Goal: Information Seeking & Learning: Learn about a topic

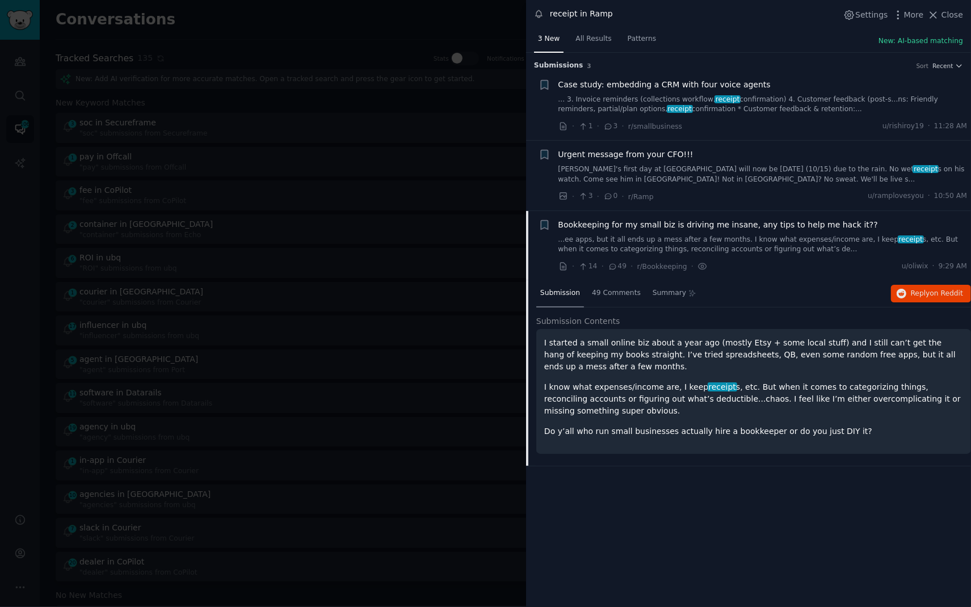
click at [299, 27] on div at bounding box center [485, 303] width 971 height 607
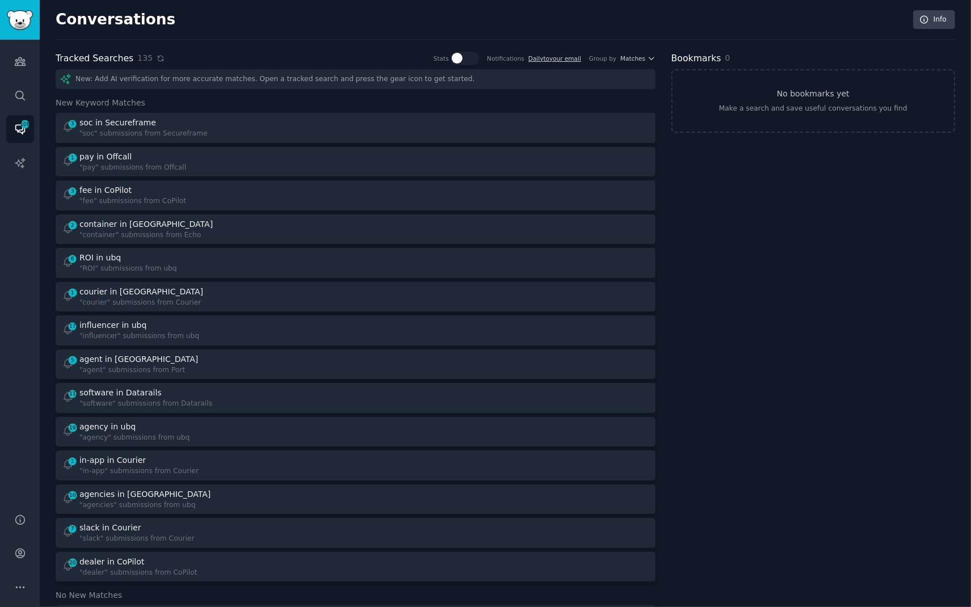
click at [157, 60] on icon at bounding box center [161, 58] width 8 height 8
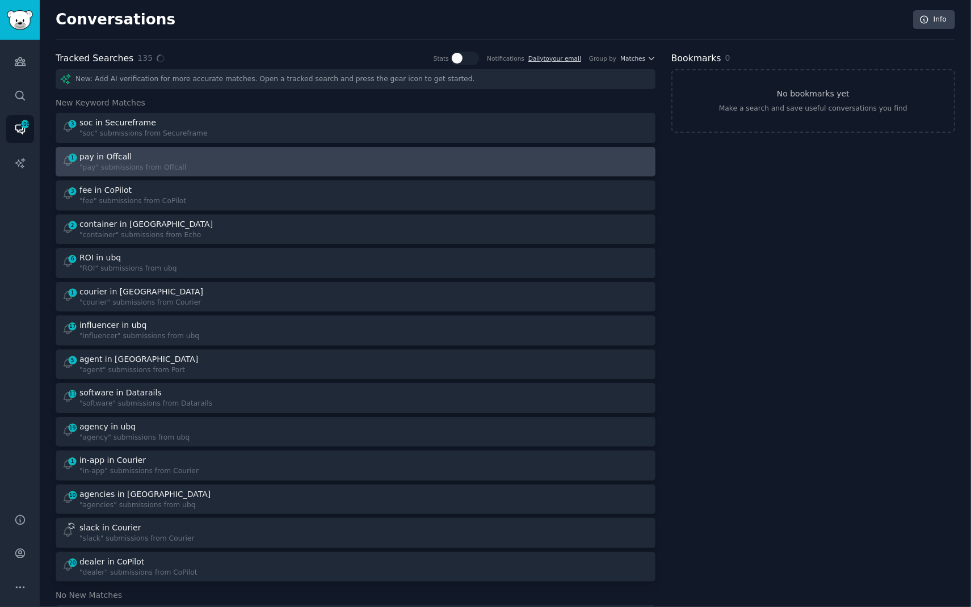
click at [183, 164] on div "1 pay in Offcall "pay" submissions from Offcall" at bounding box center [205, 162] width 286 height 22
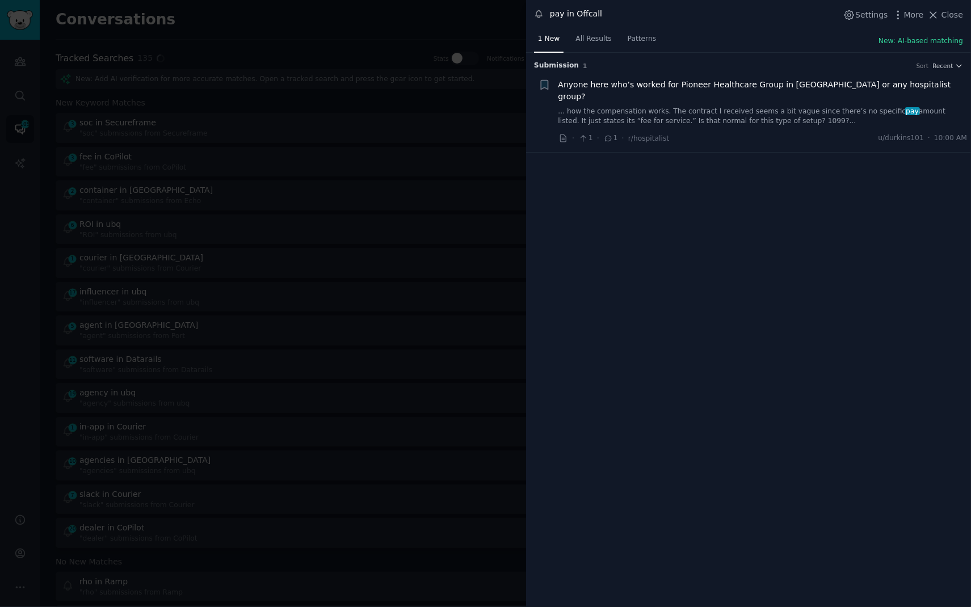
click at [356, 2] on div at bounding box center [485, 303] width 971 height 607
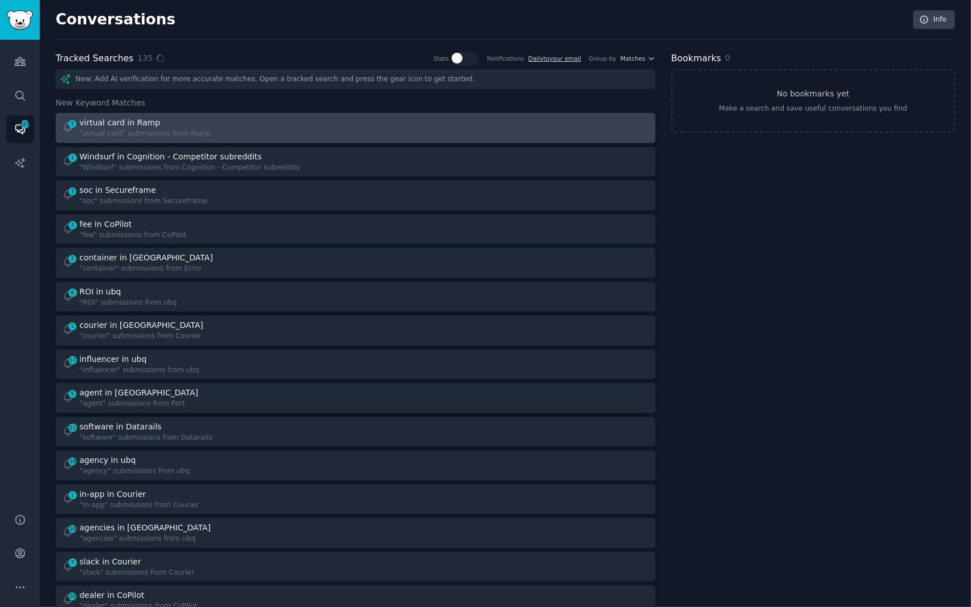
click at [278, 124] on div "1 virtual card in Ramp "virtual card" submissions from Ramp" at bounding box center [205, 128] width 286 height 22
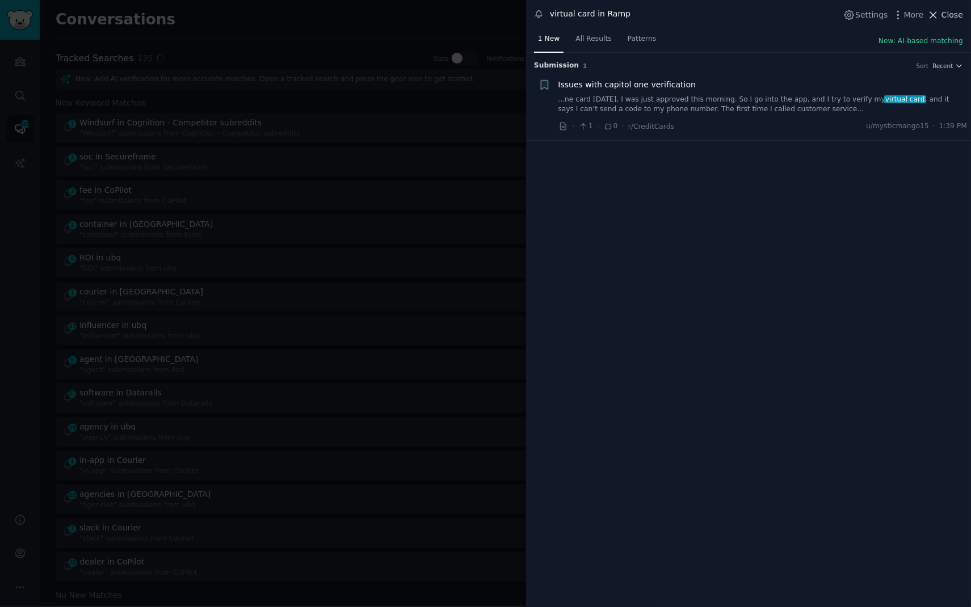
click at [955, 13] on span "Close" at bounding box center [953, 15] width 22 height 12
